Goal: Task Accomplishment & Management: Manage account settings

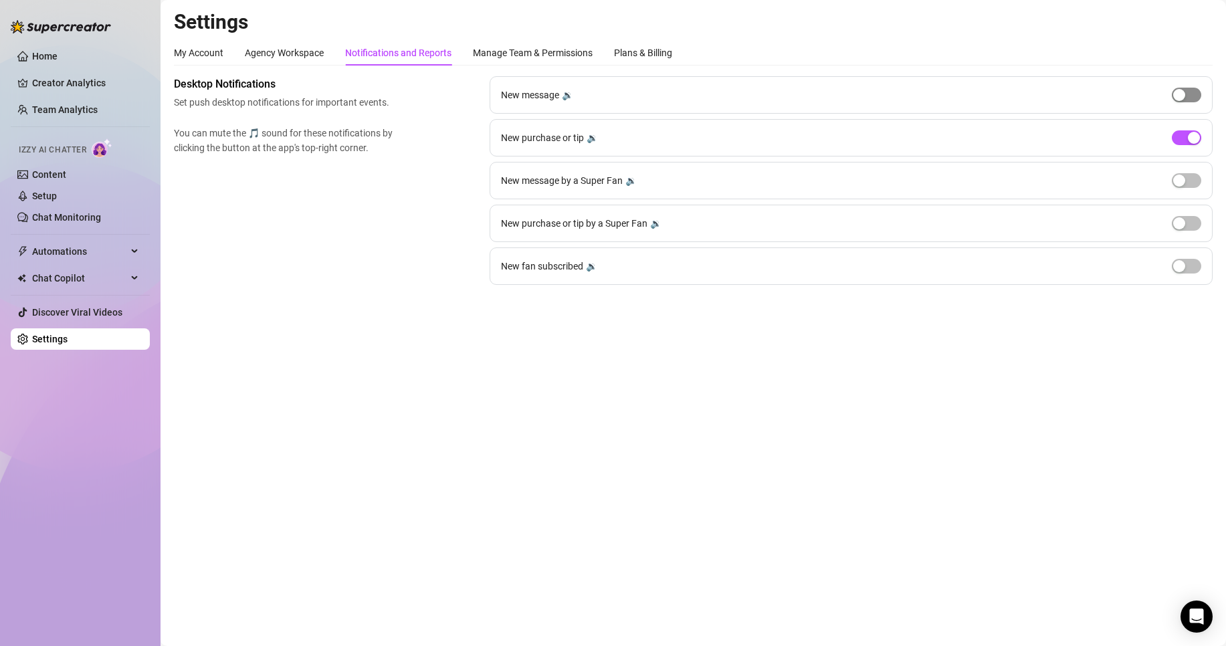
click at [1190, 90] on span "button" at bounding box center [1186, 95] width 29 height 15
click at [1189, 96] on span "button" at bounding box center [1186, 95] width 29 height 15
click at [1179, 135] on span "button" at bounding box center [1186, 137] width 29 height 15
click at [1187, 144] on span "button" at bounding box center [1186, 137] width 29 height 15
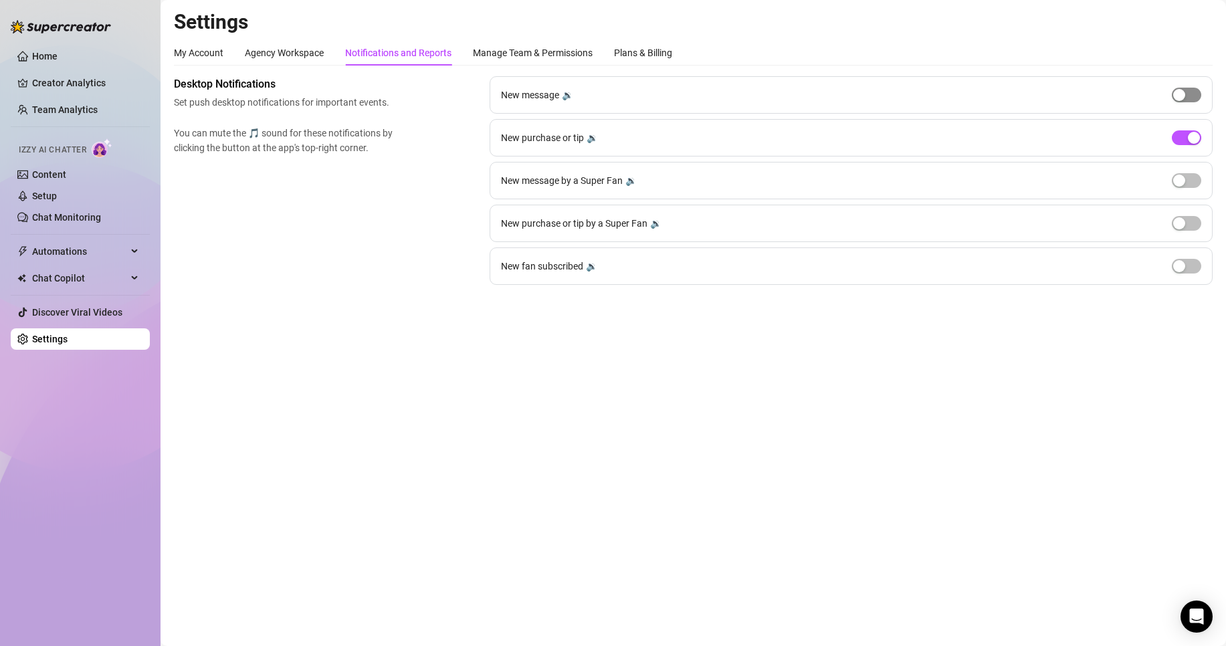
click at [1196, 92] on span "button" at bounding box center [1186, 95] width 29 height 15
click at [1193, 93] on div "button" at bounding box center [1194, 95] width 12 height 12
click at [1187, 136] on button "button" at bounding box center [1186, 137] width 29 height 15
click at [1185, 138] on button "button" at bounding box center [1186, 137] width 29 height 15
click at [1187, 98] on button "button" at bounding box center [1186, 95] width 29 height 15
